Goal: Check status: Check status

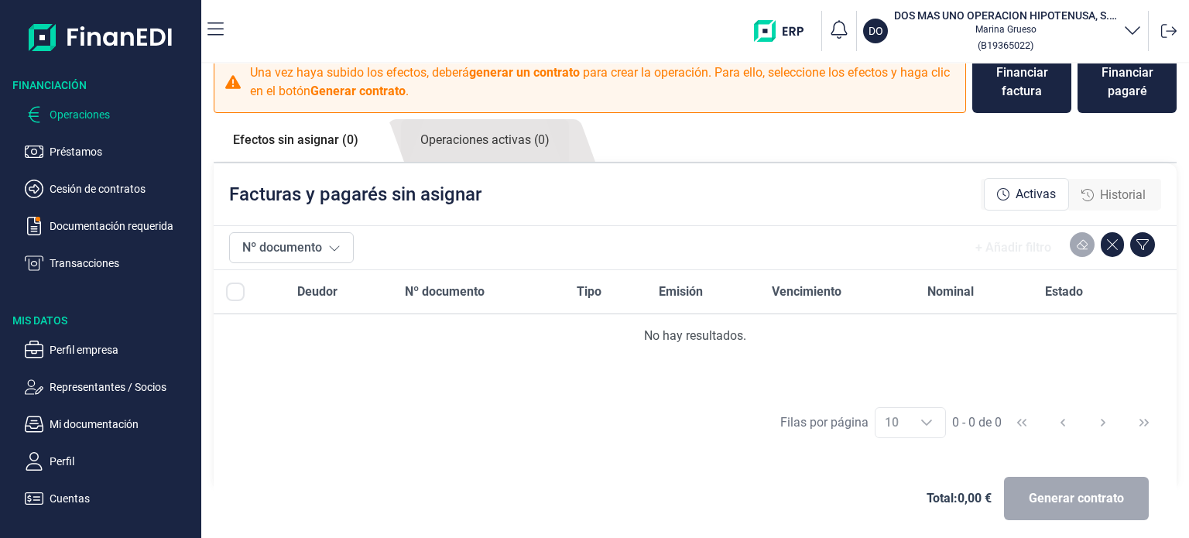
scroll to position [34, 0]
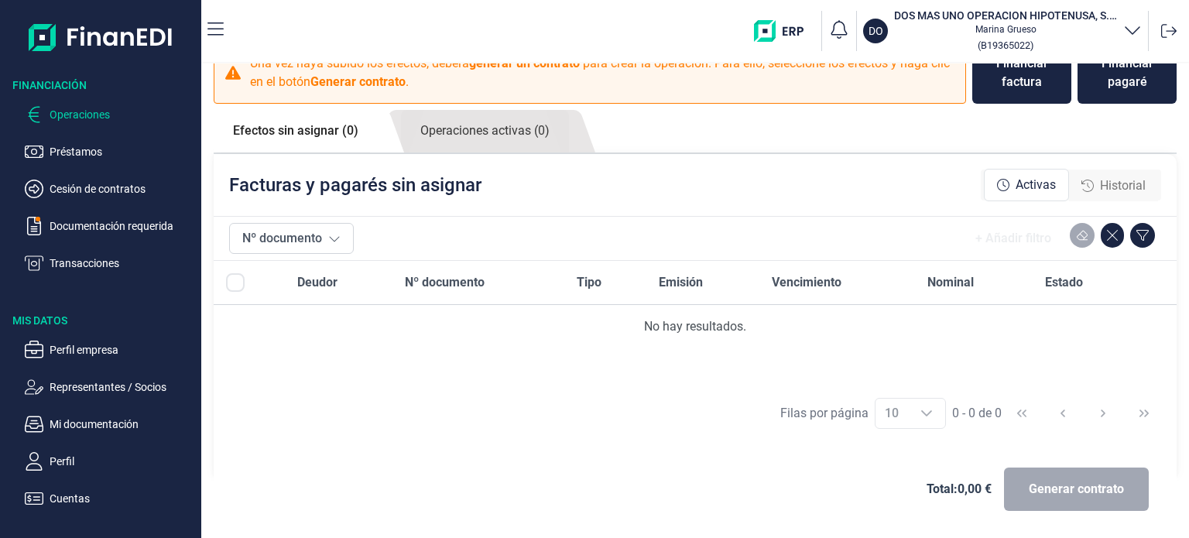
click at [341, 132] on link "Efectos sin asignar (0)" at bounding box center [296, 131] width 164 height 42
click at [502, 139] on link "Operaciones activas (0)" at bounding box center [485, 131] width 168 height 43
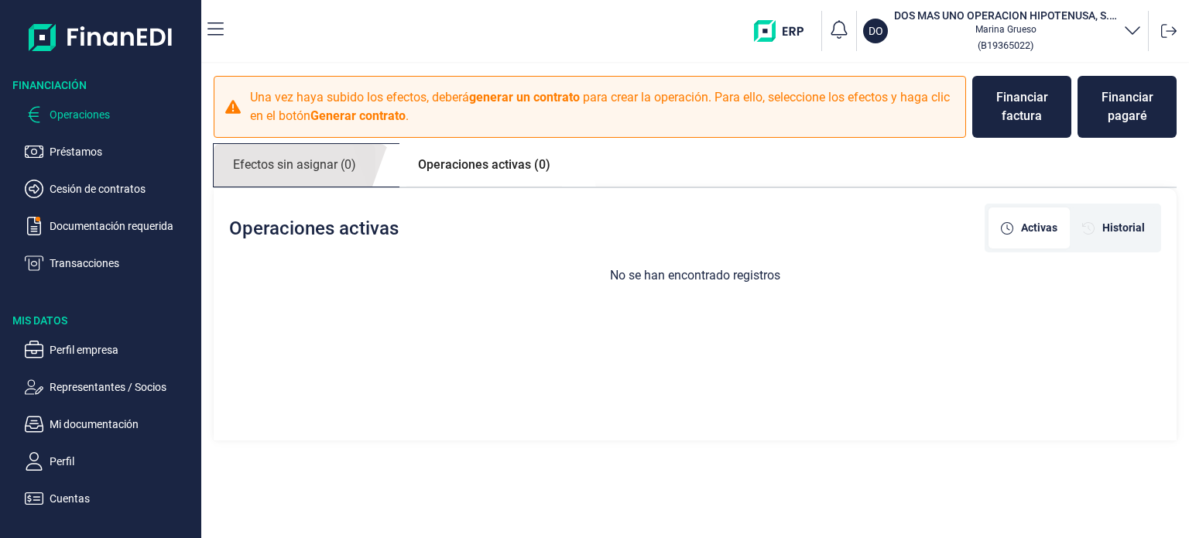
click at [323, 173] on link "Efectos sin asignar (0)" at bounding box center [295, 165] width 162 height 43
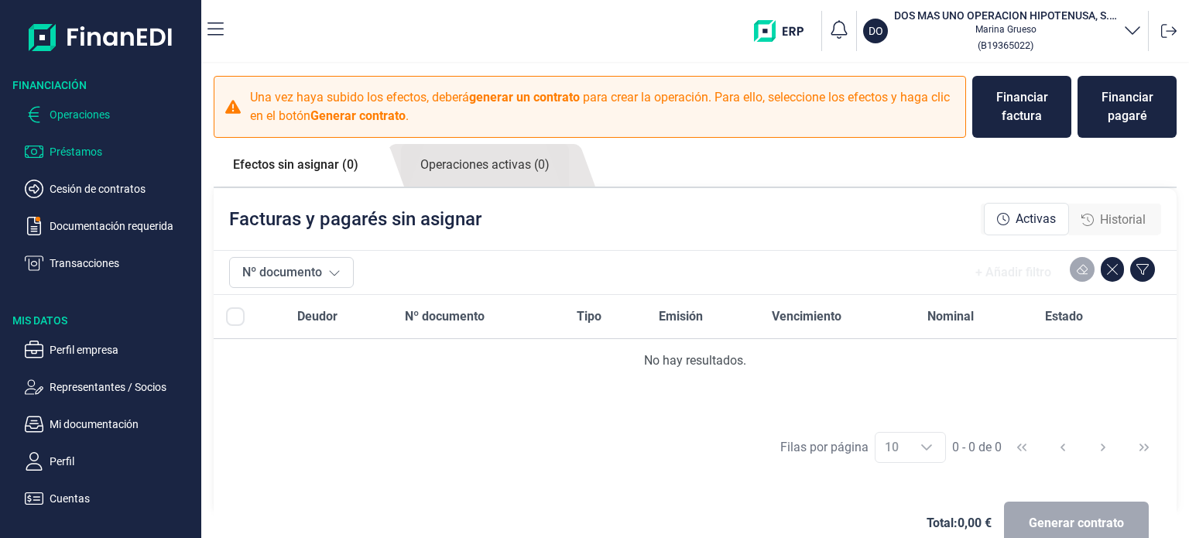
click at [70, 150] on p "Préstamos" at bounding box center [122, 151] width 145 height 19
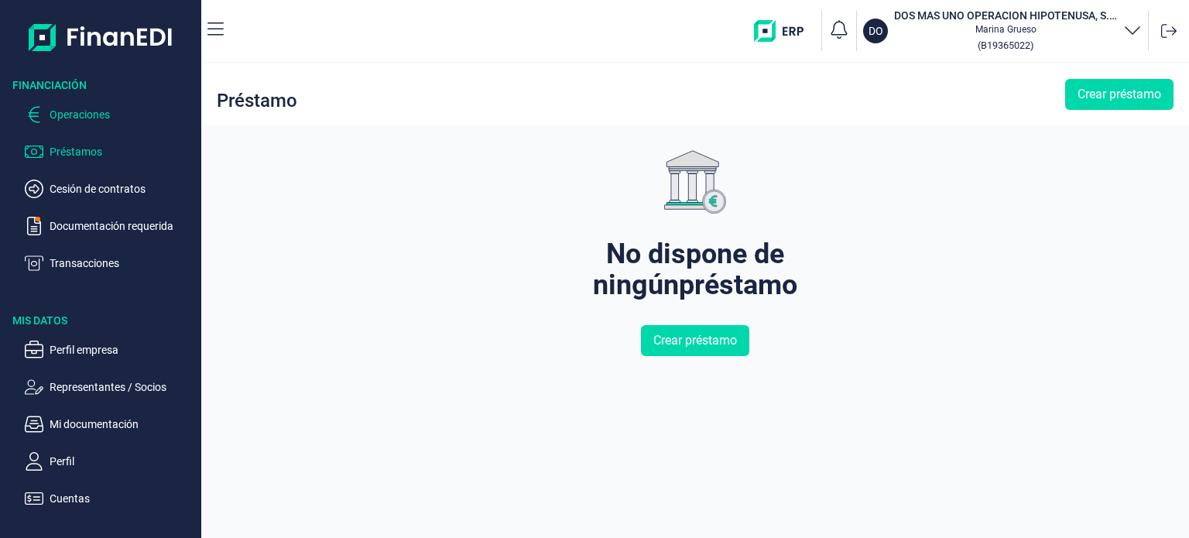
click at [67, 114] on p "Operaciones" at bounding box center [122, 114] width 145 height 19
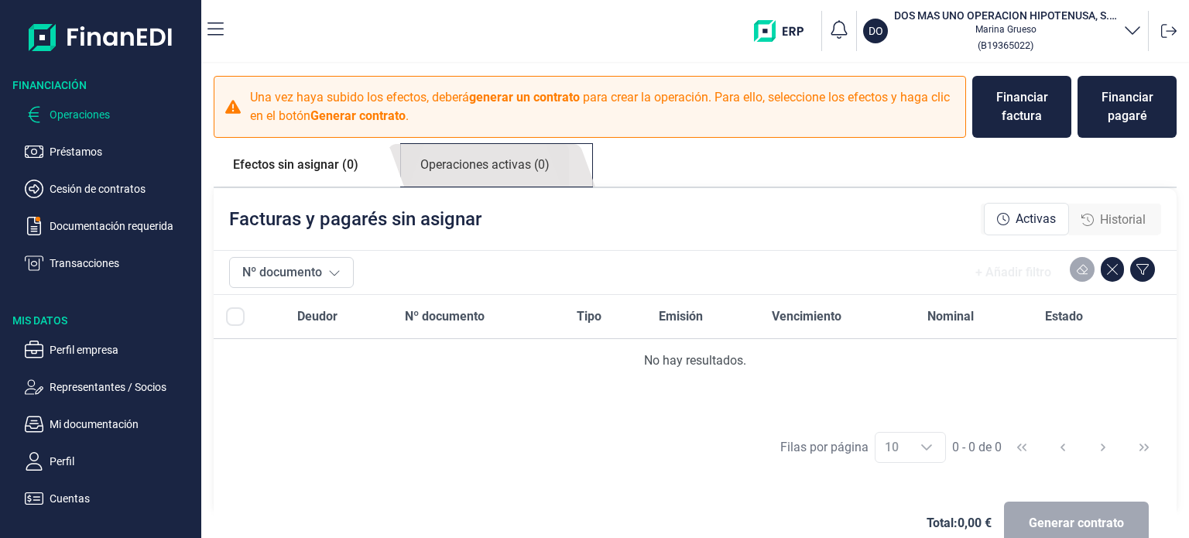
click at [515, 173] on link "Operaciones activas (0)" at bounding box center [485, 165] width 168 height 43
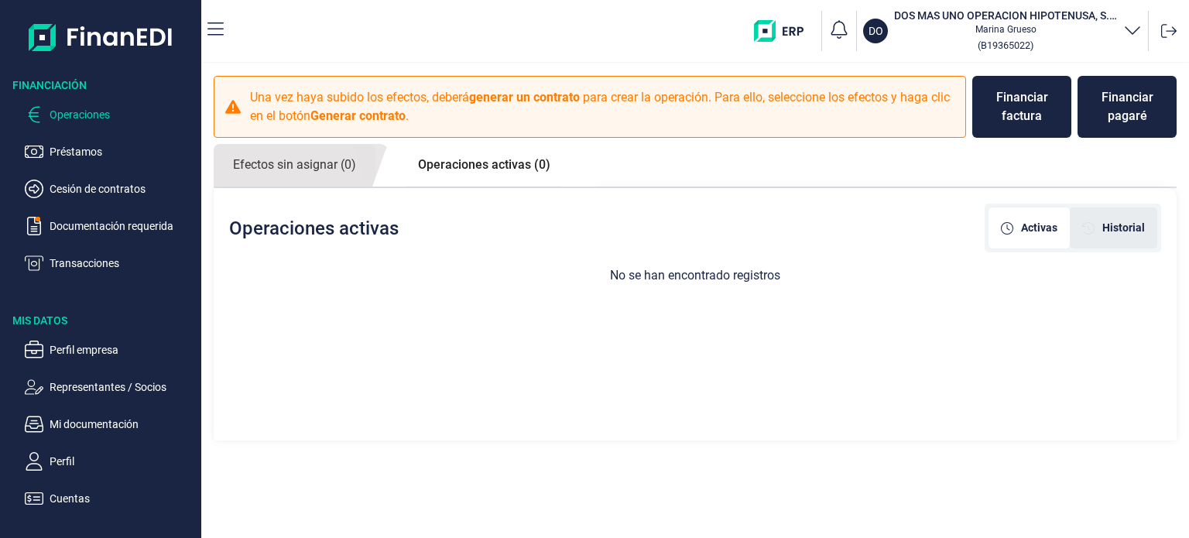
click at [1125, 231] on span "Historial" at bounding box center [1123, 228] width 43 height 16
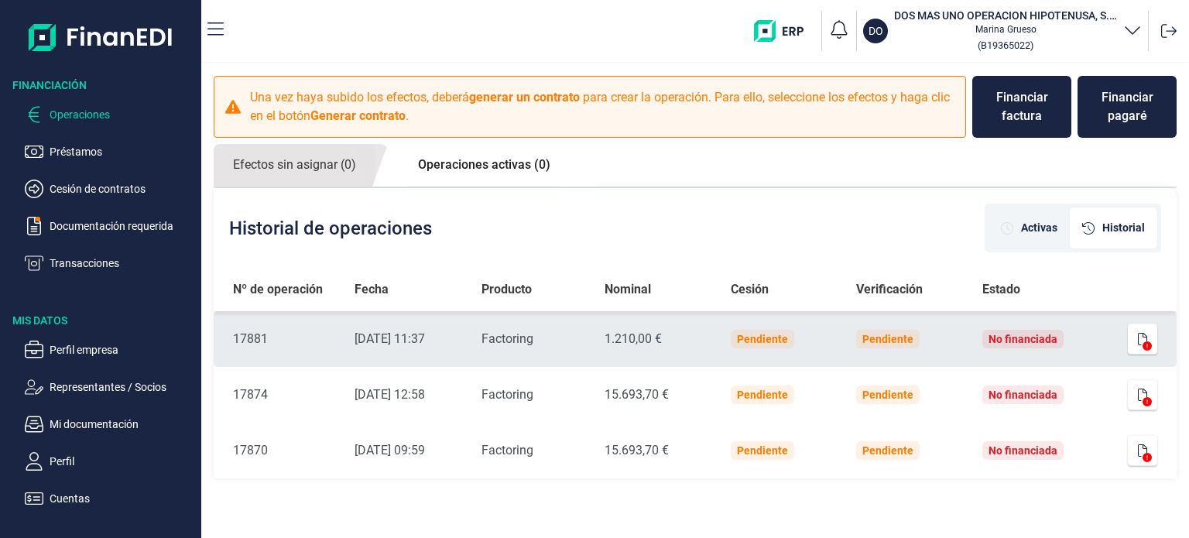
click at [406, 341] on time "[DATE] 11:37" at bounding box center [389, 338] width 70 height 15
click at [287, 346] on div "17881" at bounding box center [281, 339] width 97 height 19
click at [1144, 334] on icon "button" at bounding box center [1141, 339] width 9 height 12
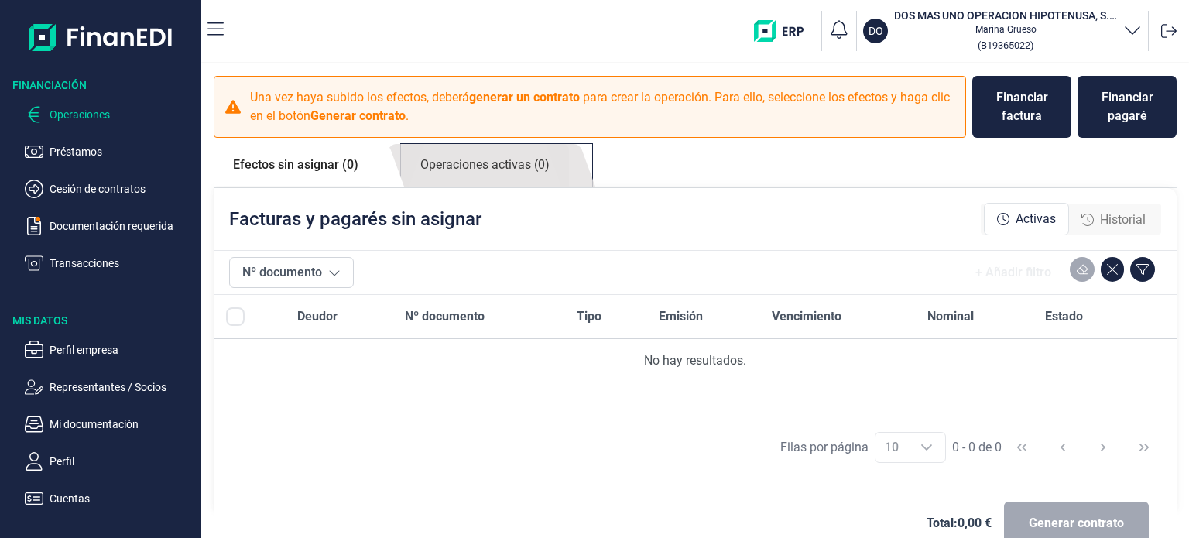
click at [491, 160] on link "Operaciones activas (0)" at bounding box center [485, 165] width 168 height 43
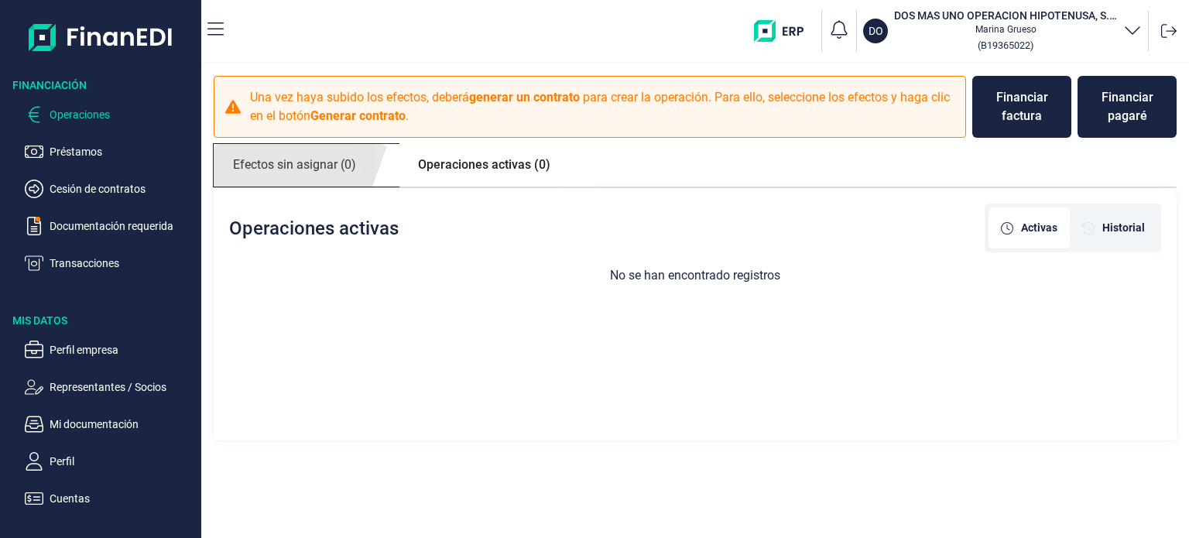
click at [241, 160] on link "Efectos sin asignar (0)" at bounding box center [295, 165] width 162 height 43
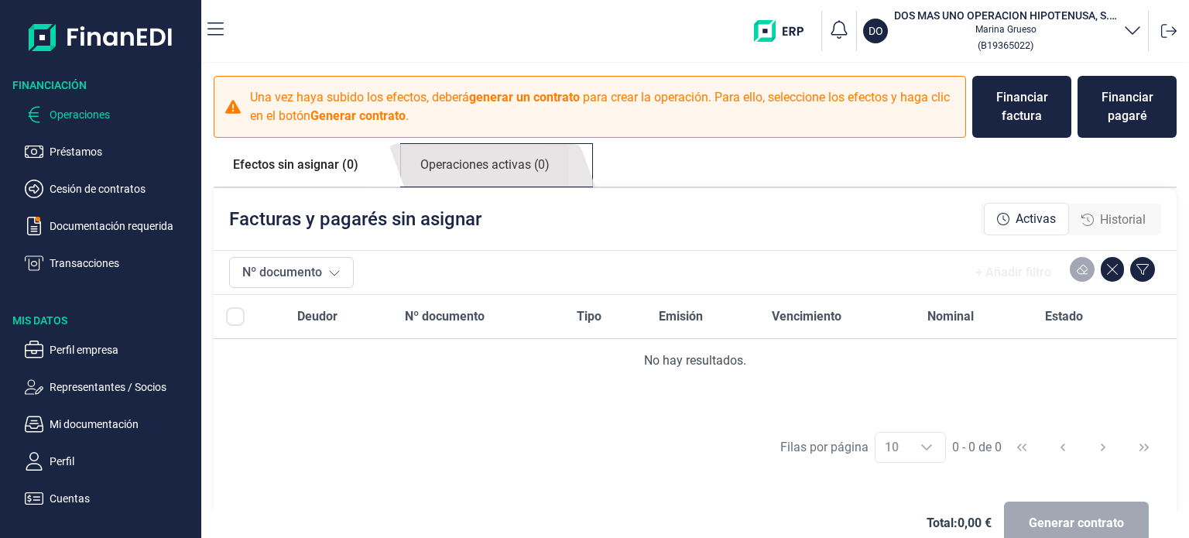
click at [483, 166] on link "Operaciones activas (0)" at bounding box center [485, 165] width 168 height 43
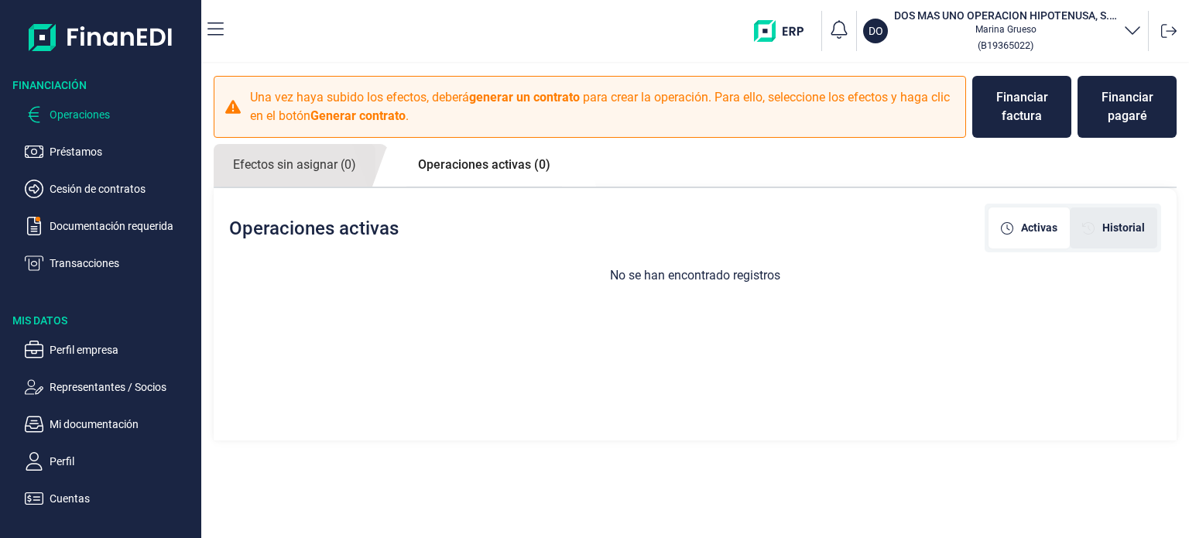
click at [1127, 232] on span "Historial" at bounding box center [1123, 228] width 43 height 16
